Goal: Task Accomplishment & Management: Manage account settings

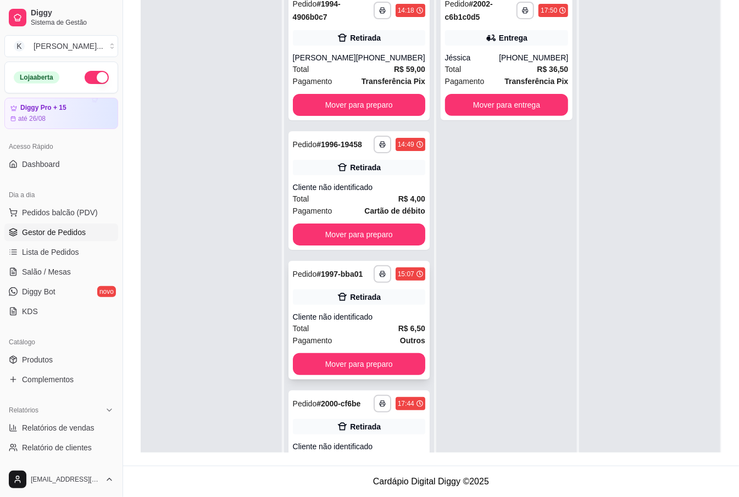
scroll to position [209, 0]
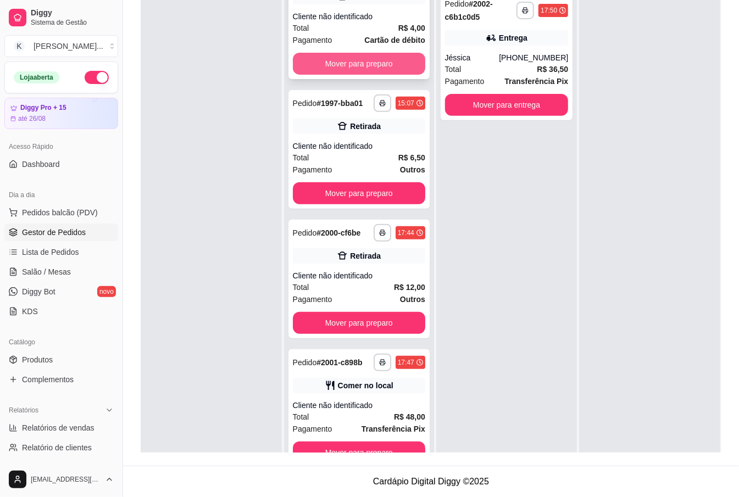
click at [341, 53] on button "Mover para preparo" at bounding box center [359, 64] width 132 height 22
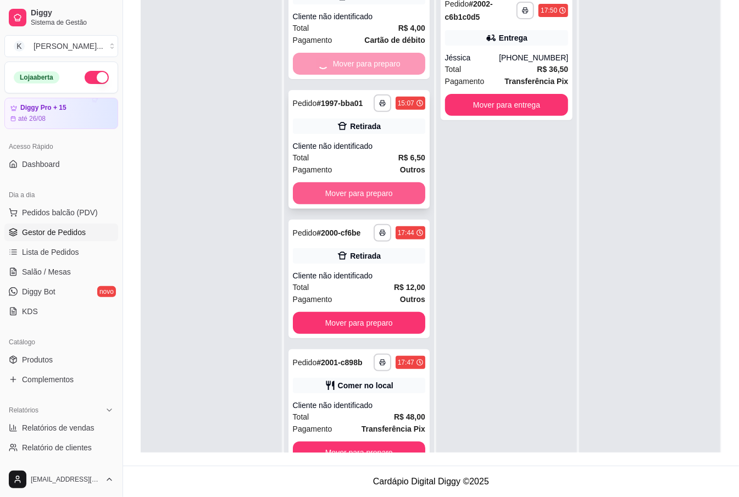
click at [366, 182] on button "Mover para preparo" at bounding box center [359, 193] width 132 height 22
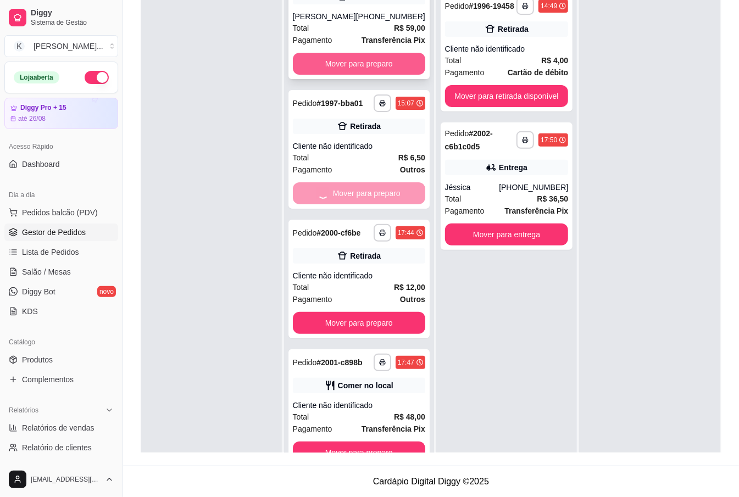
click at [376, 53] on button "Mover para preparo" at bounding box center [359, 64] width 132 height 22
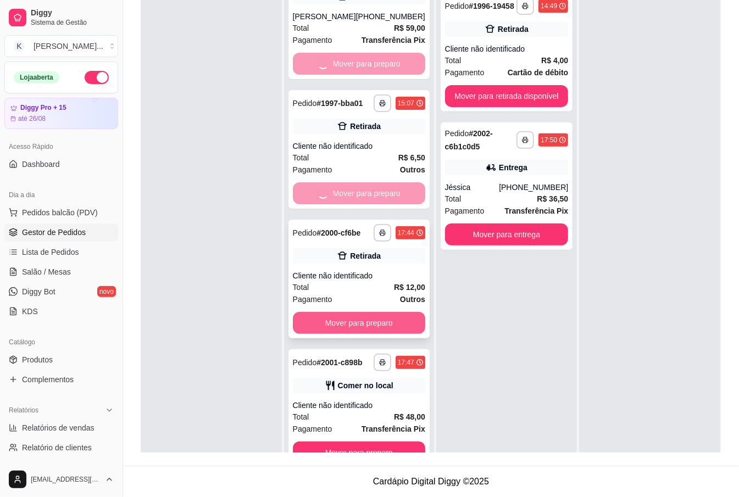
click at [378, 312] on button "Mover para preparo" at bounding box center [359, 323] width 132 height 22
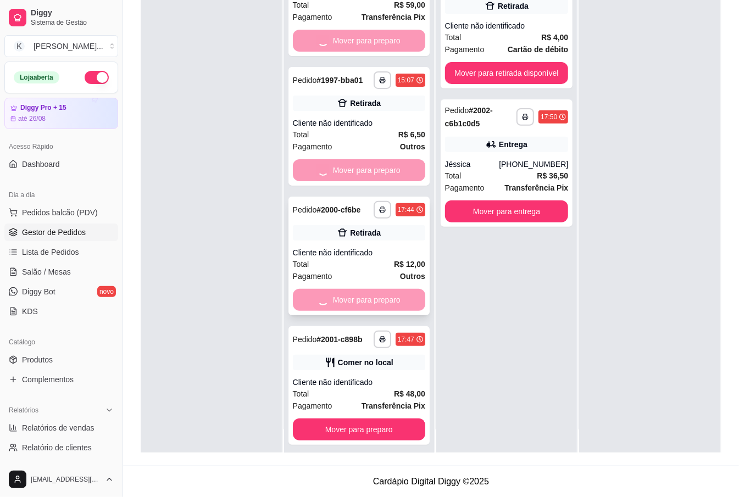
scroll to position [31, 0]
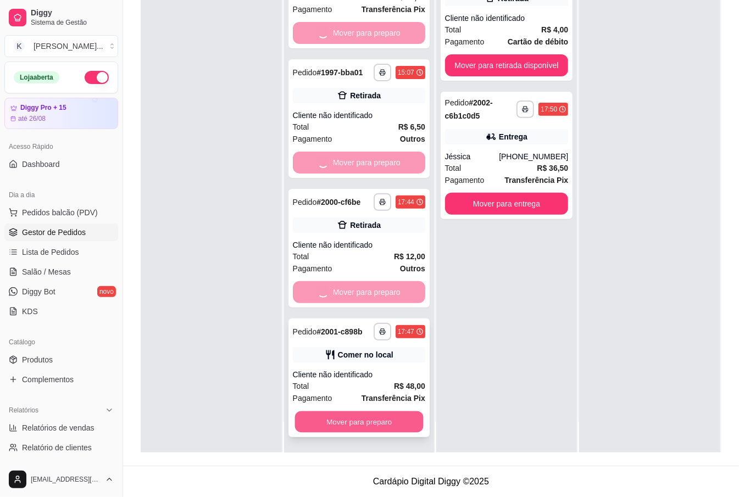
click at [377, 420] on button "Mover para preparo" at bounding box center [358, 421] width 128 height 21
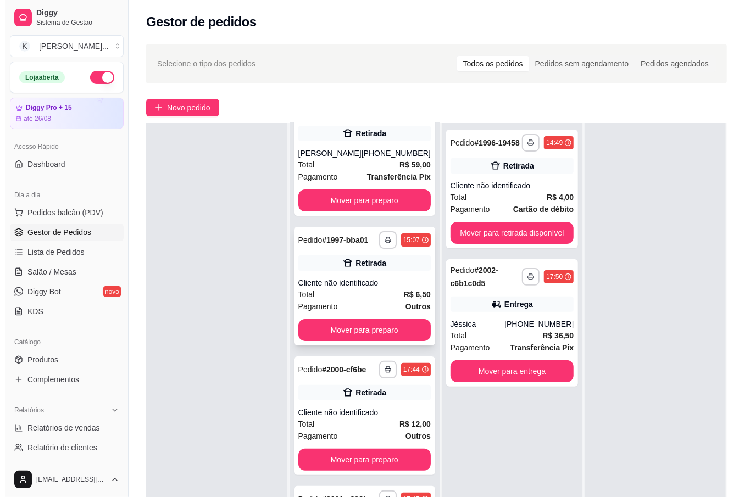
scroll to position [70, 0]
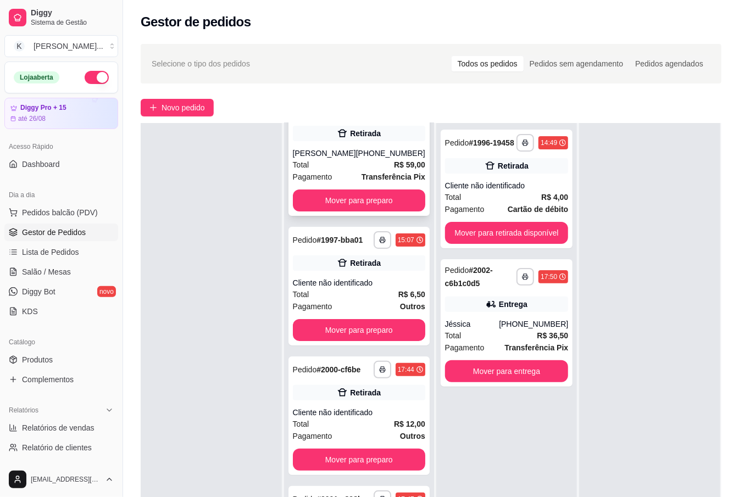
click at [381, 185] on div "**********" at bounding box center [358, 151] width 141 height 127
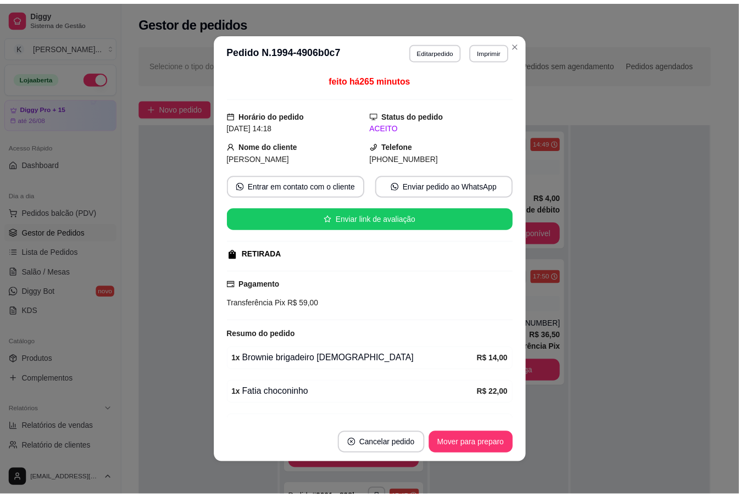
scroll to position [0, 0]
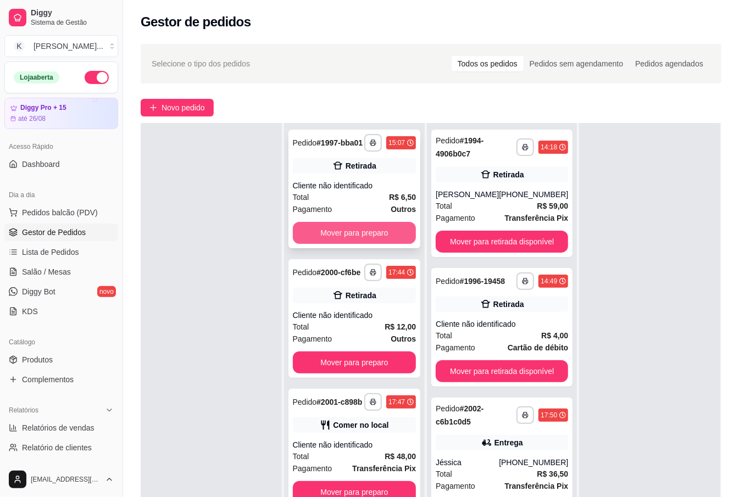
click at [349, 227] on button "Mover para preparo" at bounding box center [355, 233] width 124 height 22
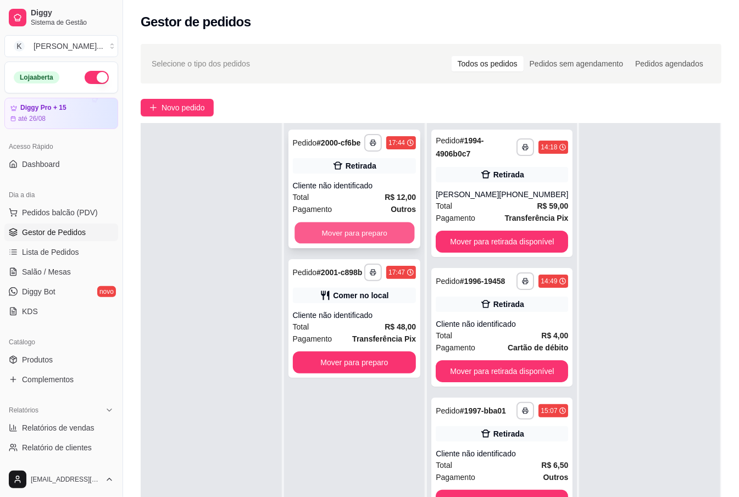
click at [350, 224] on button "Mover para preparo" at bounding box center [354, 232] width 120 height 21
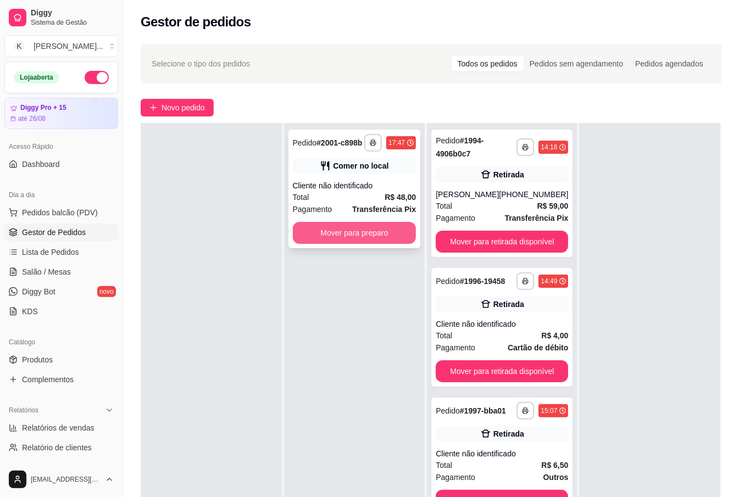
click at [356, 235] on button "Mover para preparo" at bounding box center [355, 233] width 124 height 22
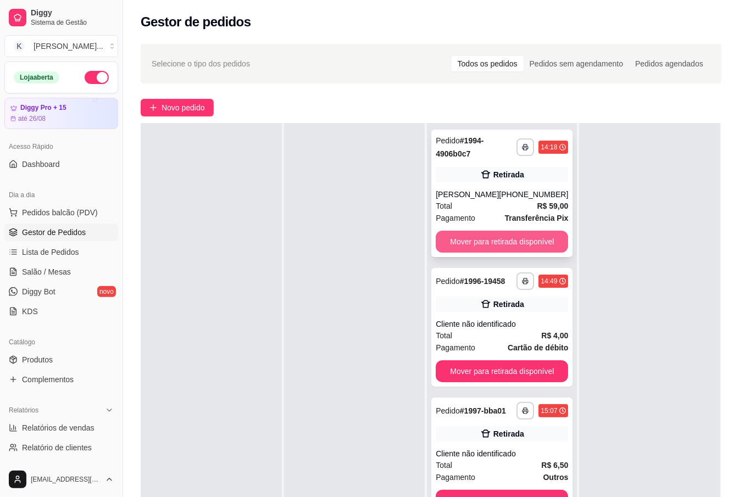
click at [484, 236] on button "Mover para retirada disponível" at bounding box center [501, 242] width 132 height 22
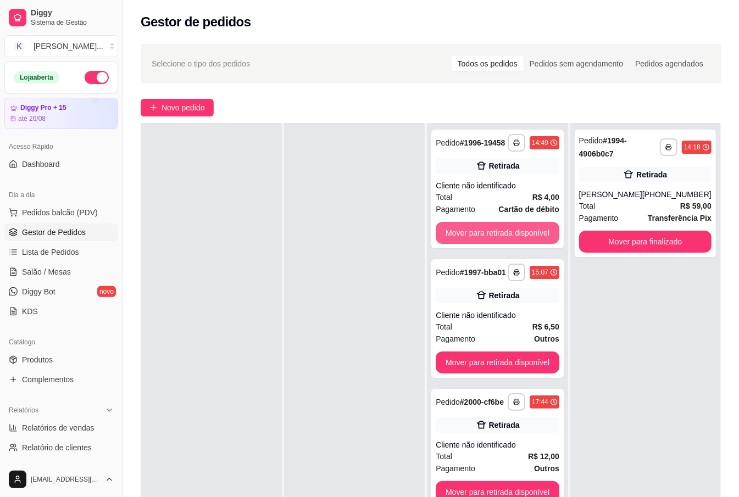
click at [484, 236] on button "Mover para retirada disponível" at bounding box center [497, 233] width 124 height 22
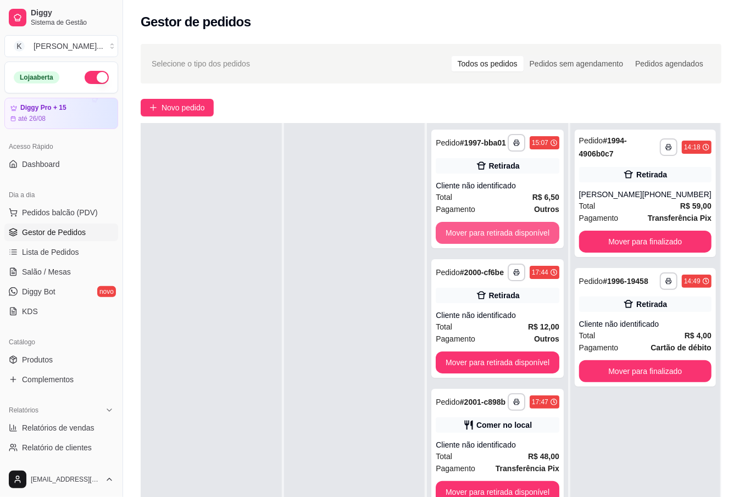
click at [484, 236] on button "Mover para retirada disponível" at bounding box center [497, 233] width 124 height 22
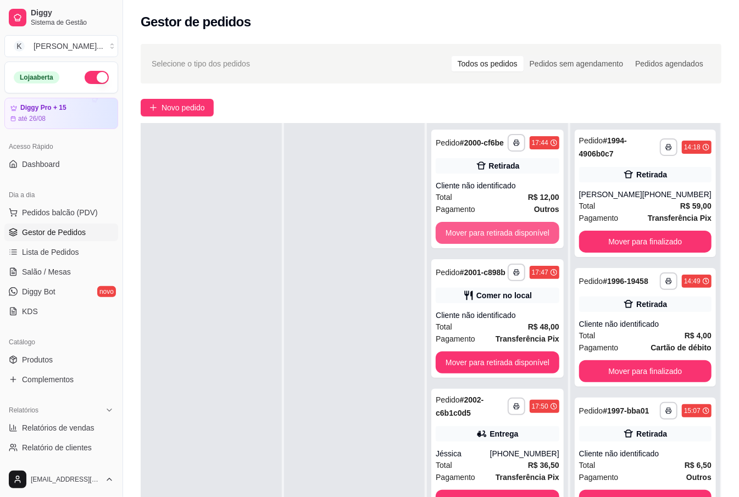
click at [484, 236] on button "Mover para retirada disponível" at bounding box center [497, 233] width 124 height 22
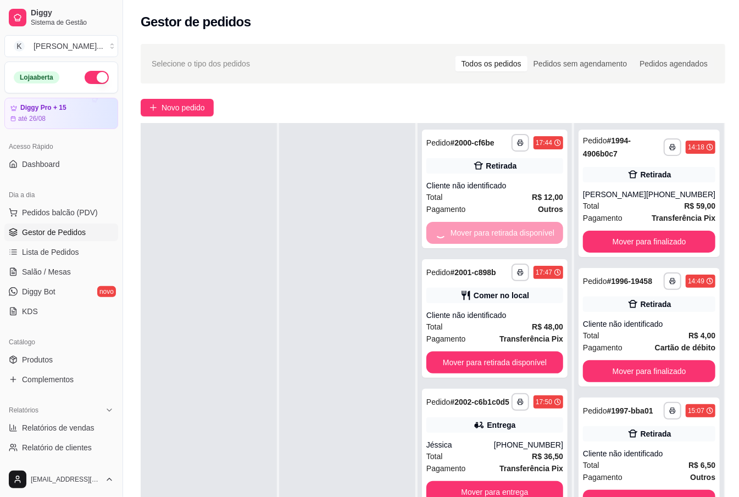
click at [484, 351] on button "Mover para retirada disponível" at bounding box center [494, 362] width 137 height 22
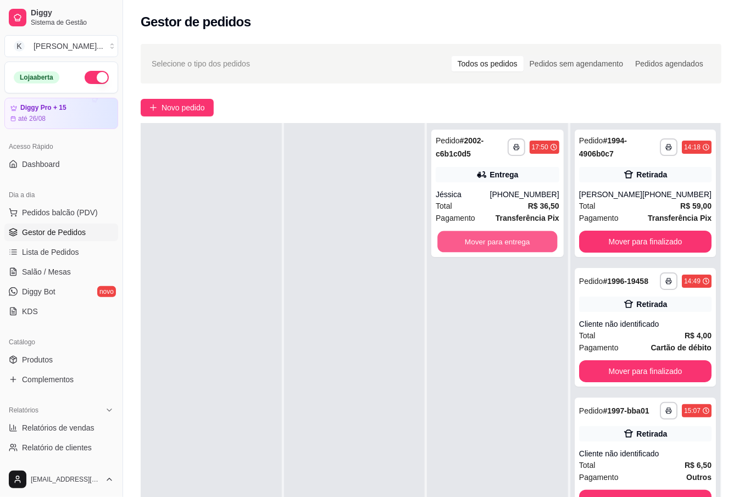
click at [484, 236] on button "Mover para entrega" at bounding box center [498, 241] width 120 height 21
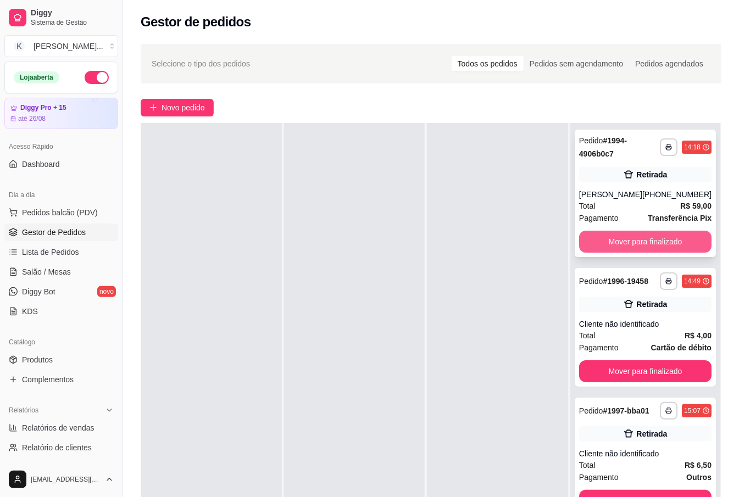
click at [646, 236] on button "Mover para finalizado" at bounding box center [645, 242] width 132 height 22
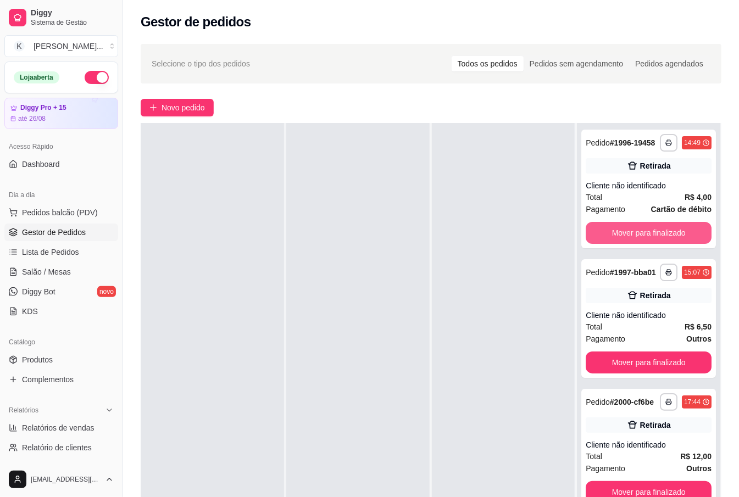
click at [646, 236] on button "Mover para finalizado" at bounding box center [648, 233] width 126 height 22
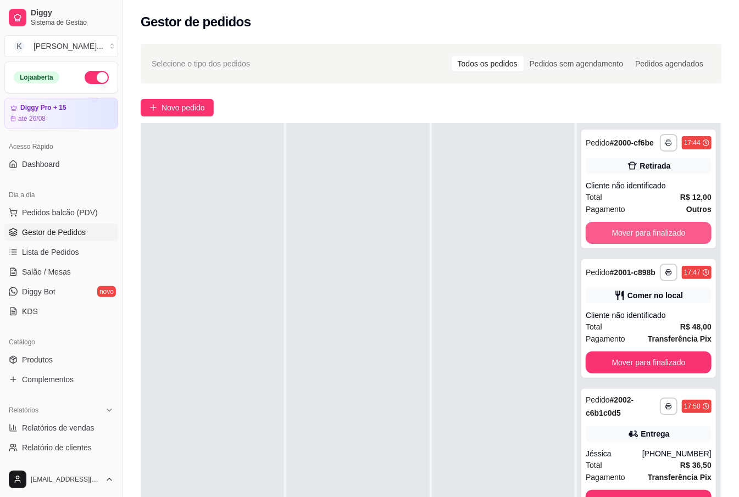
click at [646, 236] on button "Mover para finalizado" at bounding box center [648, 233] width 126 height 22
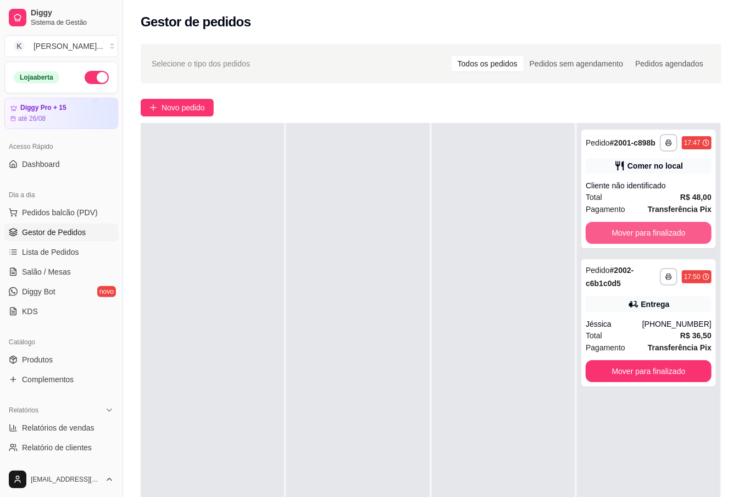
click at [646, 236] on button "Mover para finalizado" at bounding box center [648, 233] width 126 height 22
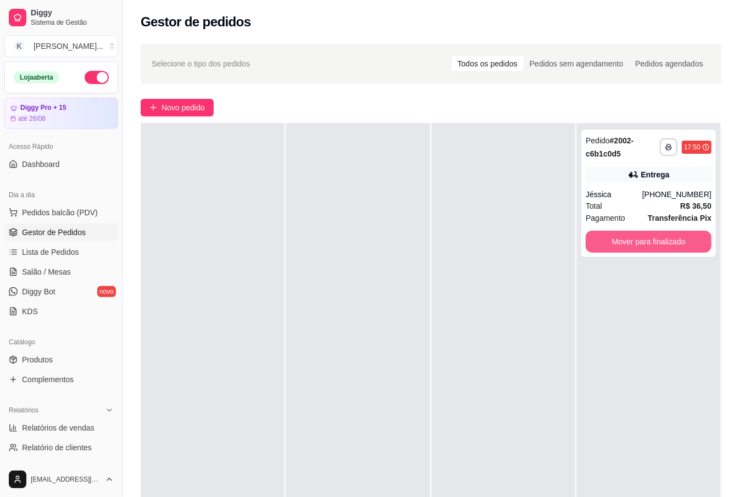
click at [646, 236] on button "Mover para finalizado" at bounding box center [648, 242] width 126 height 22
